Goal: Navigation & Orientation: Understand site structure

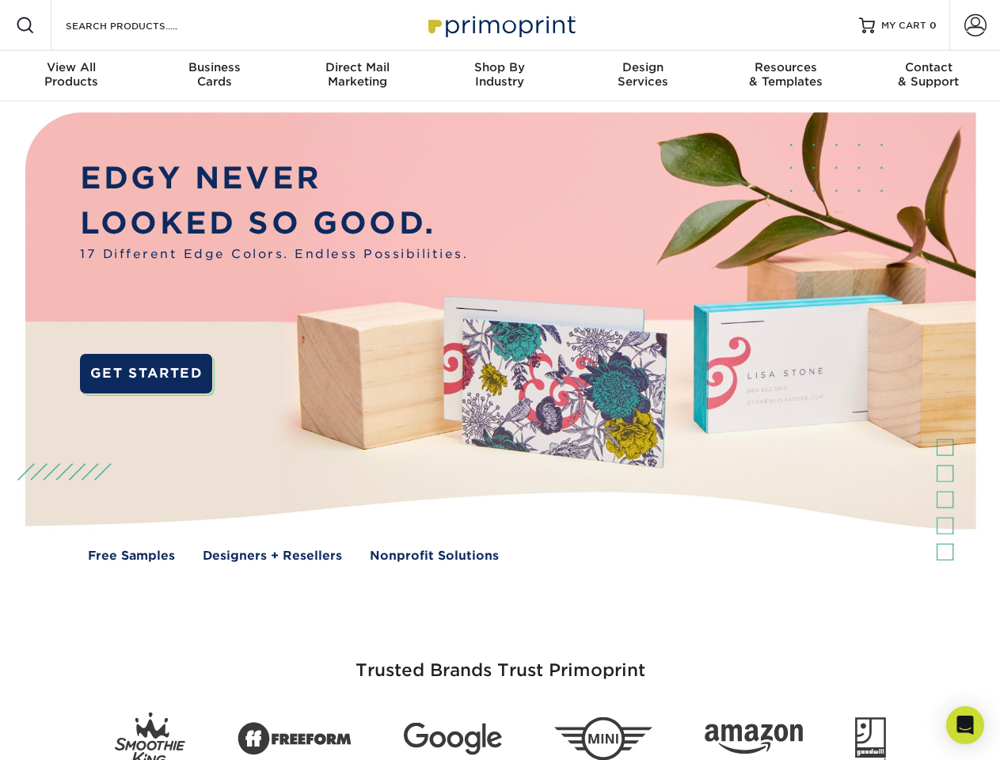
click at [500, 380] on img at bounding box center [500, 348] width 990 height 495
click at [25, 25] on span at bounding box center [25, 25] width 19 height 19
click at [975, 25] on span at bounding box center [976, 25] width 22 height 22
click at [71, 76] on div "View All Products" at bounding box center [71, 74] width 143 height 29
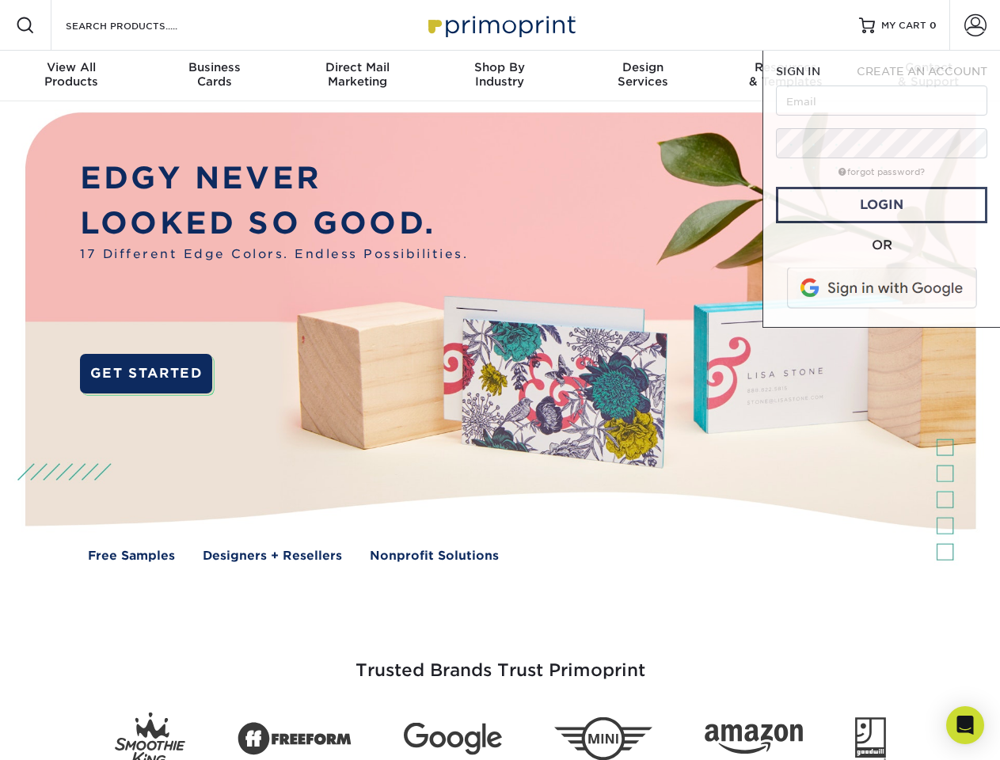
click at [214, 76] on div "Business Cards" at bounding box center [214, 74] width 143 height 29
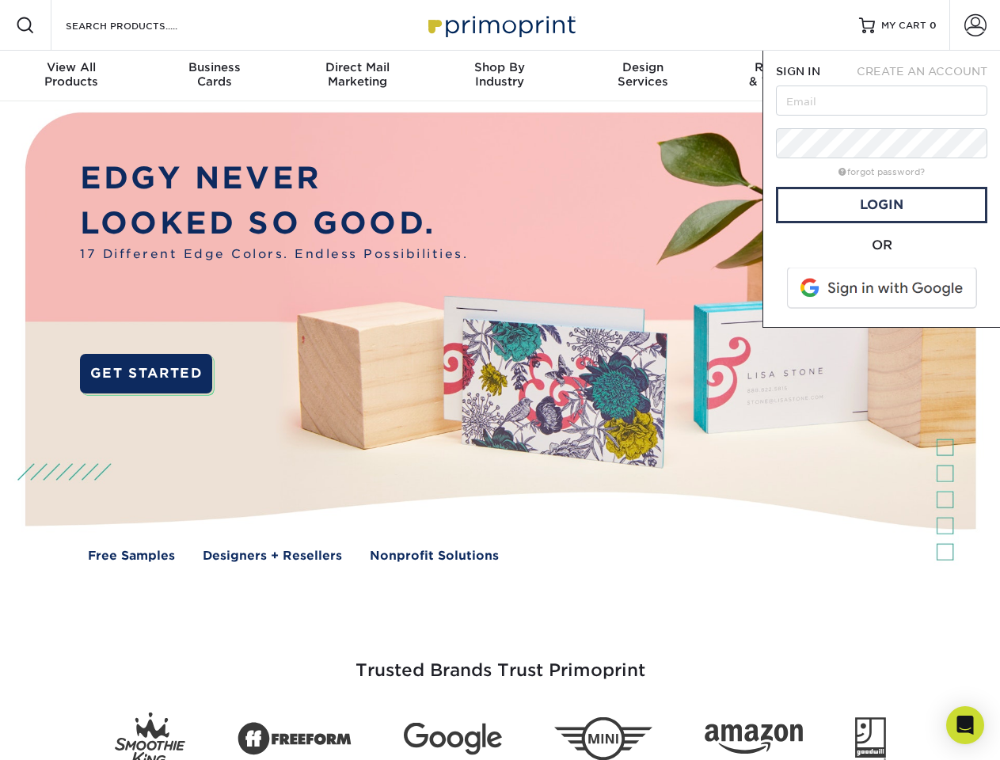
click at [357, 76] on div "Direct Mail Marketing" at bounding box center [357, 74] width 143 height 29
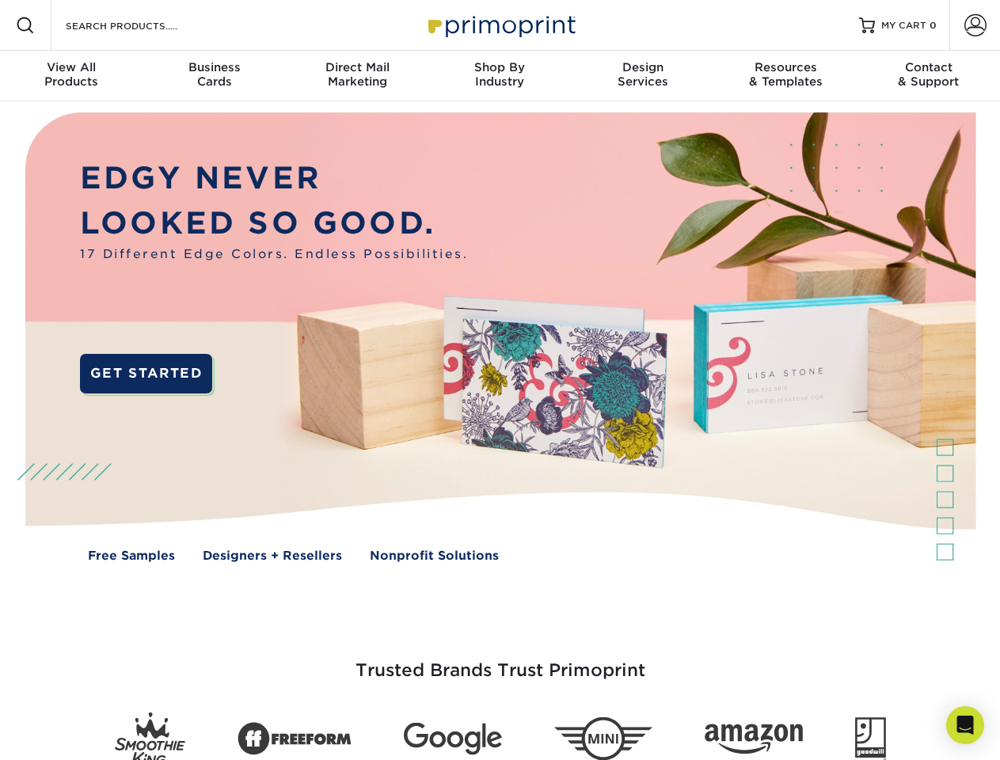
click at [500, 76] on div "Shop By Industry" at bounding box center [500, 74] width 143 height 29
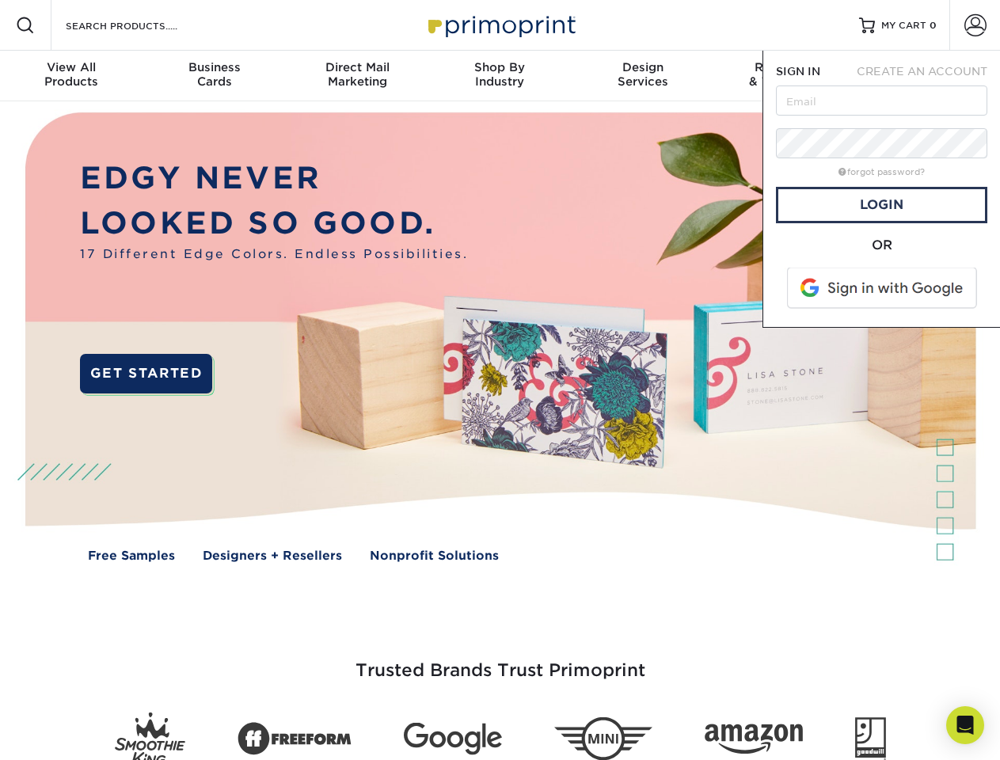
click at [643, 76] on div "Design Services" at bounding box center [643, 74] width 143 height 29
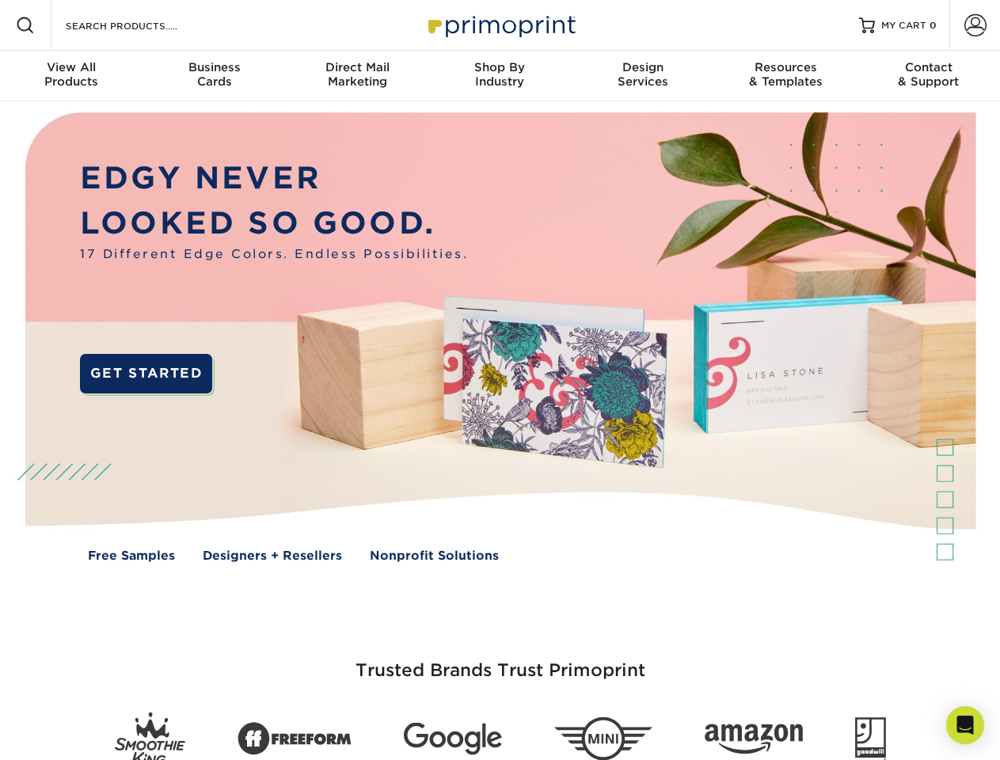
click at [786, 76] on span "SIGN IN" at bounding box center [798, 71] width 44 height 13
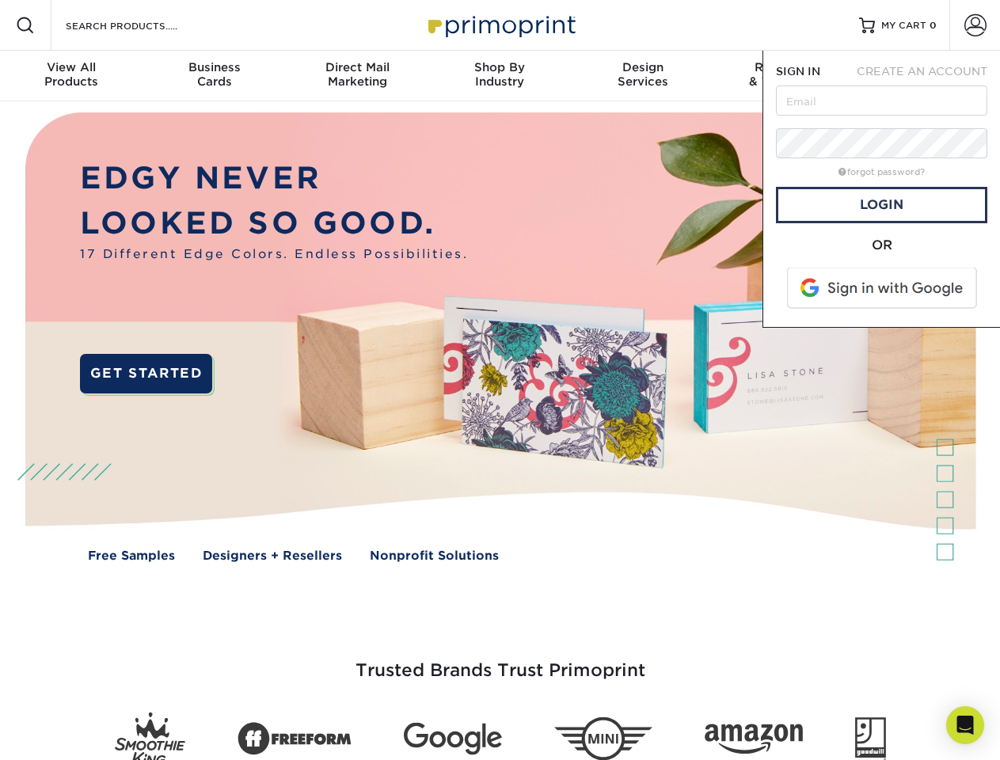
click at [929, 76] on div "Contact & Support" at bounding box center [929, 74] width 143 height 29
